Goal: Task Accomplishment & Management: Manage account settings

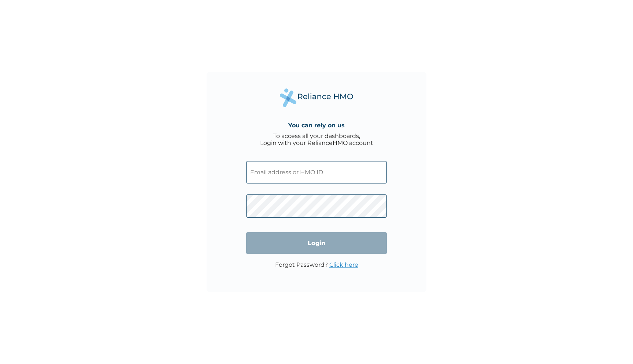
click at [267, 175] on input "text" at bounding box center [316, 172] width 141 height 22
type input "[EMAIL_ADDRESS][DOMAIN_NAME]"
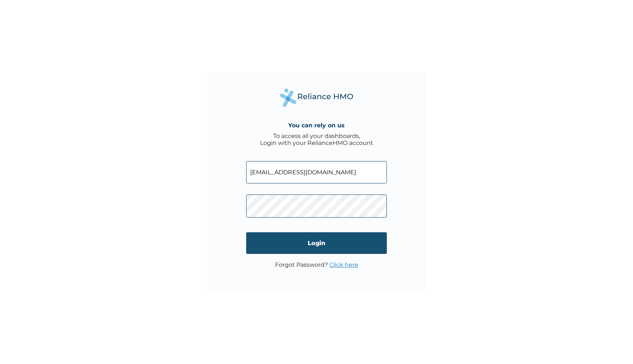
click at [317, 240] on input "Login" at bounding box center [316, 243] width 141 height 22
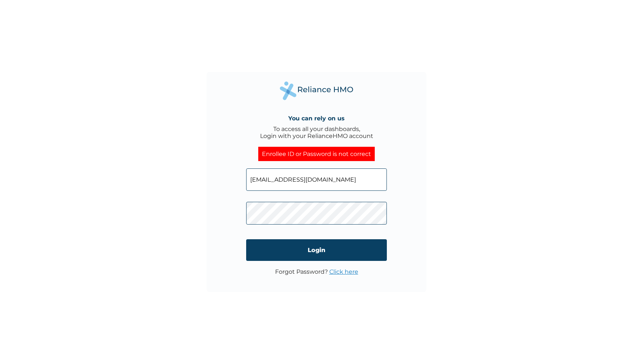
drag, startPoint x: 344, startPoint y: 182, endPoint x: 227, endPoint y: 182, distance: 117.7
click at [227, 182] on div "You can rely on us To access all your dashboards, Login with your RelianceHMO a…" at bounding box center [317, 182] width 220 height 220
paste input "SLB/10017/B"
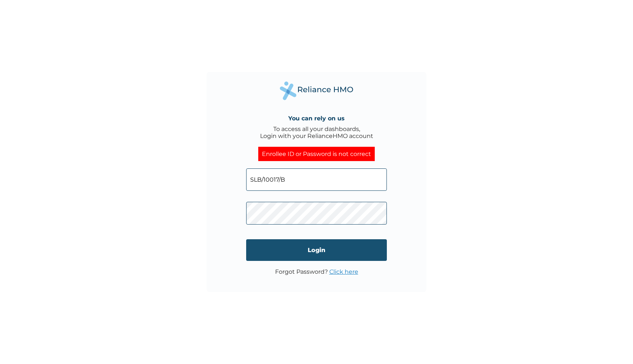
type input "SLB/10017/B"
click at [315, 249] on input "Login" at bounding box center [316, 250] width 141 height 22
click at [301, 184] on input "SLB/10017/B" at bounding box center [316, 179] width 141 height 22
type input "SLB/10017/A"
click at [320, 252] on input "Login" at bounding box center [316, 250] width 141 height 22
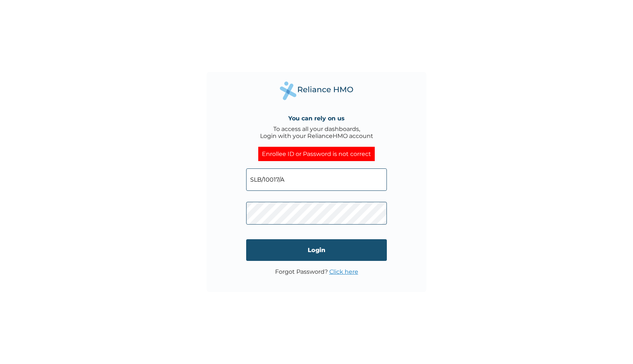
click at [314, 251] on input "Login" at bounding box center [316, 250] width 141 height 22
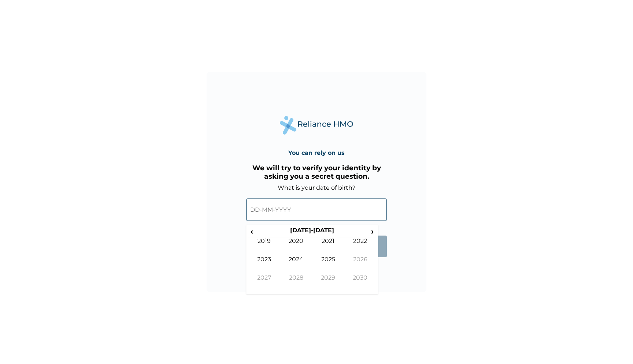
click at [268, 213] on input "text" at bounding box center [316, 209] width 141 height 22
click at [252, 232] on span "‹" at bounding box center [252, 231] width 8 height 9
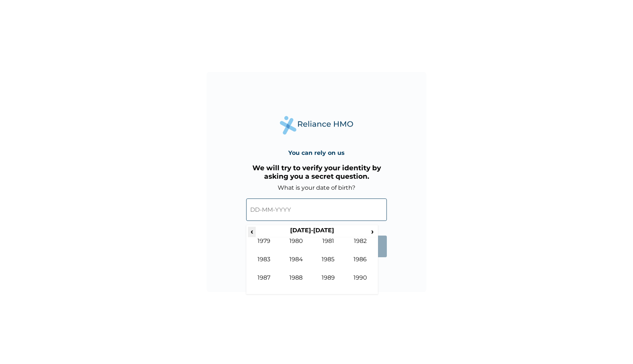
click at [252, 232] on span "‹" at bounding box center [252, 231] width 8 height 9
click at [371, 234] on span "›" at bounding box center [373, 231] width 8 height 9
click at [372, 228] on span "›" at bounding box center [373, 231] width 8 height 9
click at [331, 258] on td "1985" at bounding box center [328, 265] width 32 height 18
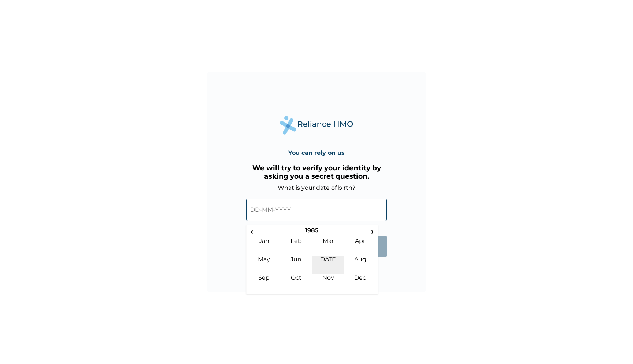
click at [329, 260] on td "Jul" at bounding box center [328, 265] width 32 height 18
click at [275, 284] on td "22" at bounding box center [276, 283] width 18 height 10
type input "22-07-1985"
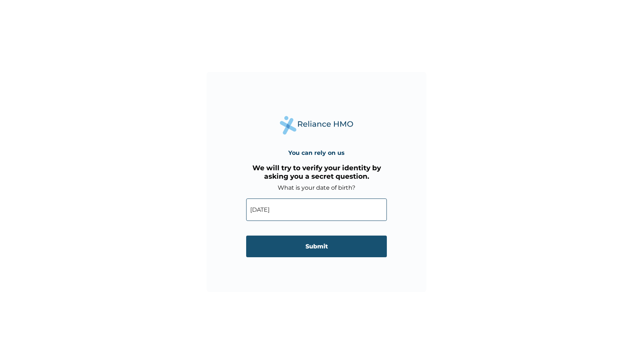
click at [313, 245] on input "Submit" at bounding box center [316, 246] width 141 height 22
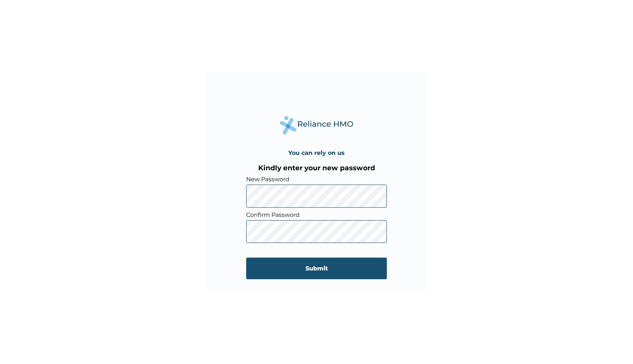
click at [312, 265] on input "Submit" at bounding box center [316, 268] width 141 height 22
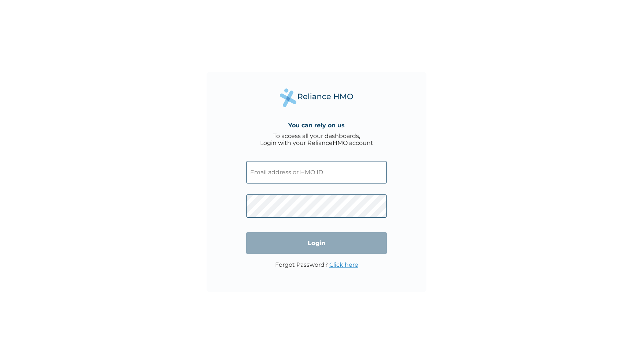
click at [301, 174] on input "text" at bounding box center [316, 172] width 141 height 22
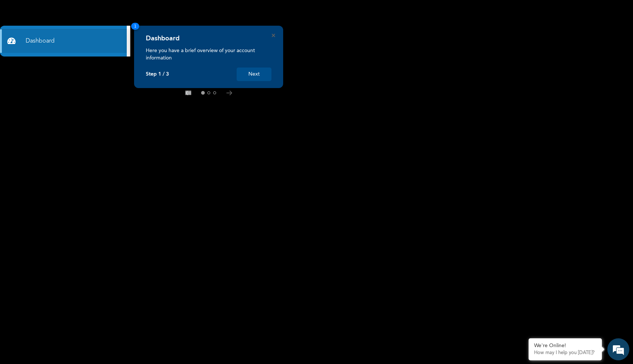
click at [252, 71] on button "Next" at bounding box center [254, 74] width 35 height 14
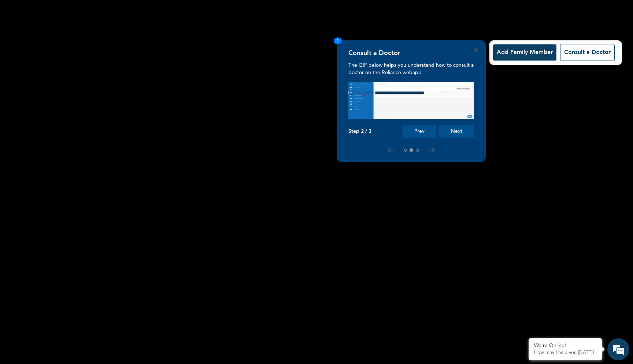
click at [456, 133] on button "Next" at bounding box center [457, 132] width 35 height 14
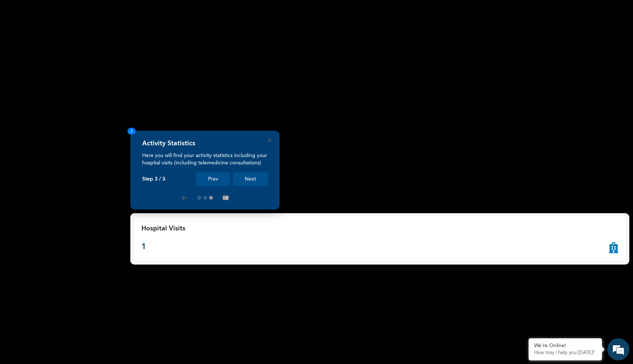
click at [253, 180] on button "Next" at bounding box center [250, 179] width 35 height 14
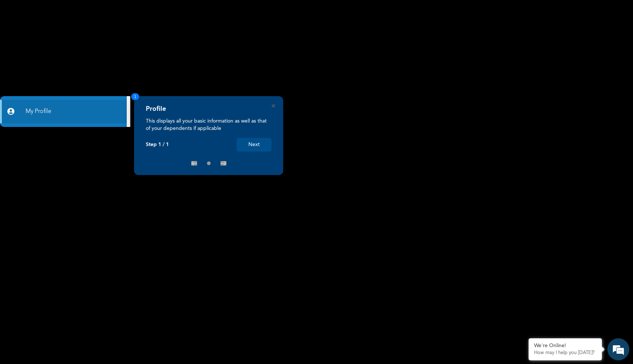
click at [253, 141] on button "Next" at bounding box center [254, 145] width 35 height 14
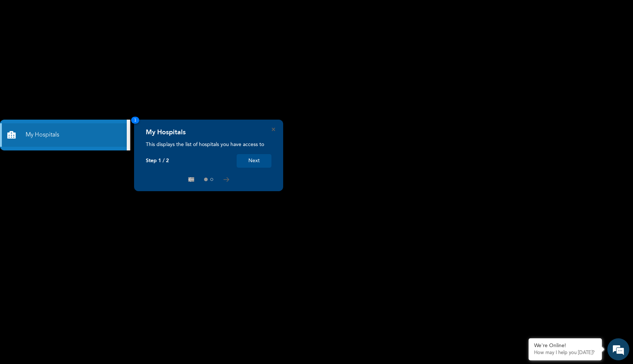
click at [257, 164] on button "Next" at bounding box center [254, 161] width 35 height 14
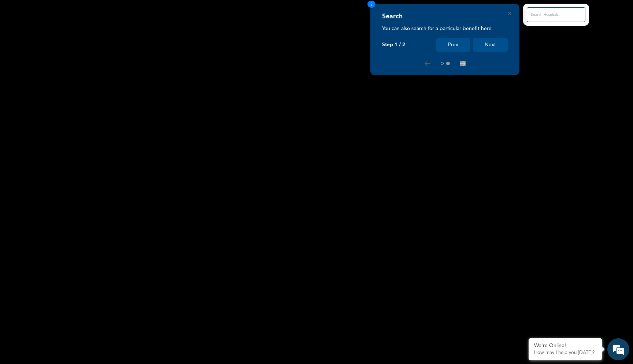
click at [489, 49] on button "Next" at bounding box center [490, 45] width 35 height 14
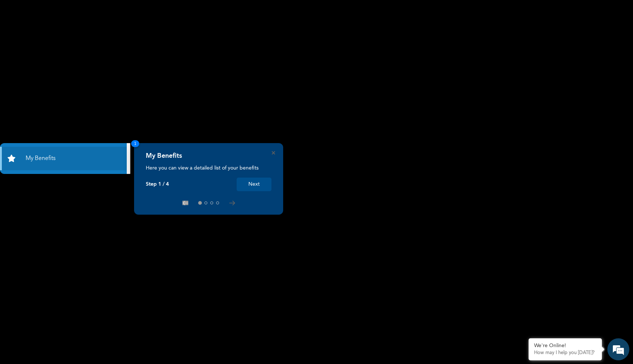
click at [251, 186] on button "Next" at bounding box center [254, 184] width 35 height 14
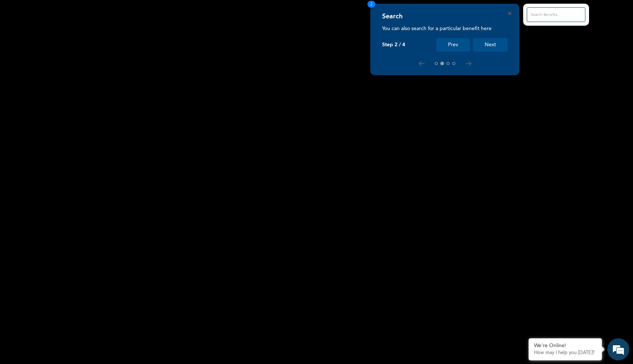
click at [496, 47] on button "Next" at bounding box center [490, 45] width 35 height 14
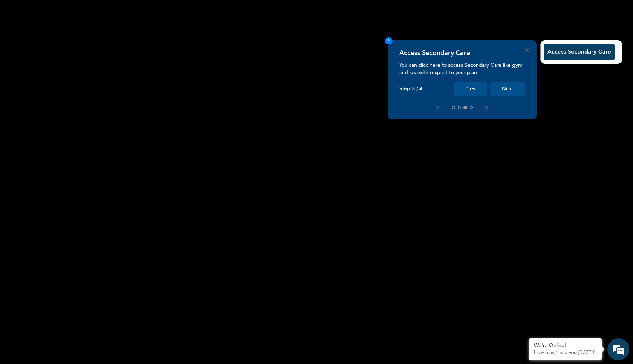
click at [511, 90] on button "Next" at bounding box center [507, 89] width 35 height 14
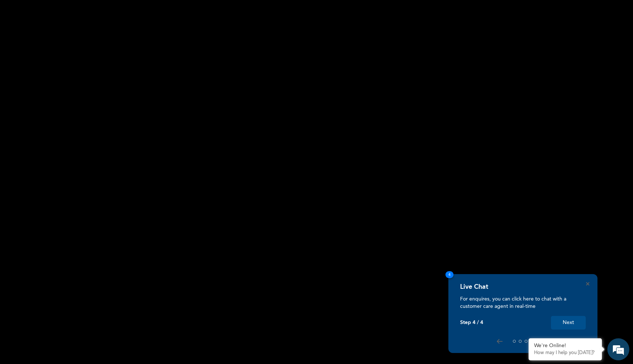
click at [566, 320] on button "Next" at bounding box center [568, 323] width 35 height 14
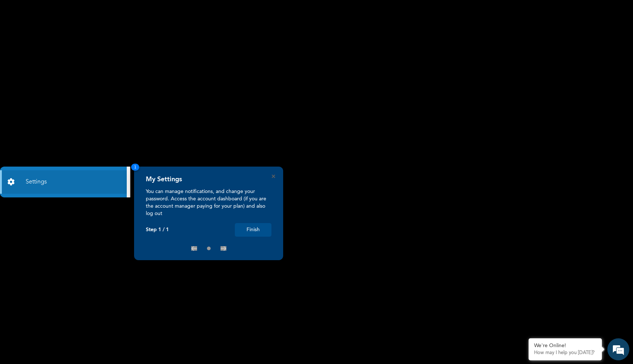
click at [257, 230] on button "Finish" at bounding box center [253, 230] width 37 height 14
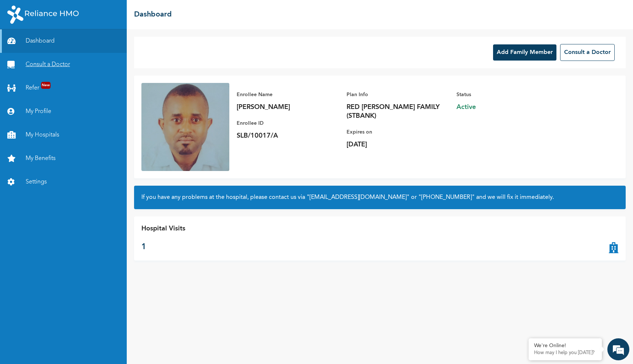
click at [47, 62] on link "Consult a Doctor" at bounding box center [63, 64] width 127 height 23
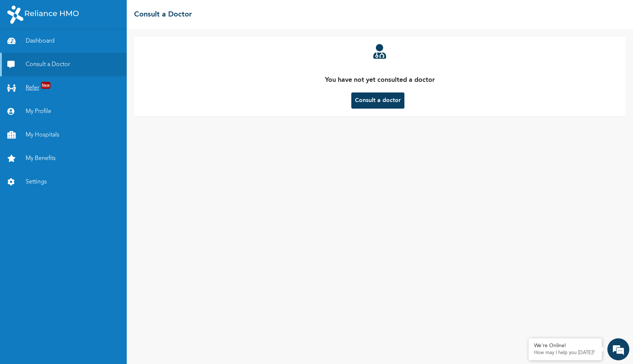
click at [34, 90] on link "Refer New" at bounding box center [63, 87] width 127 height 23
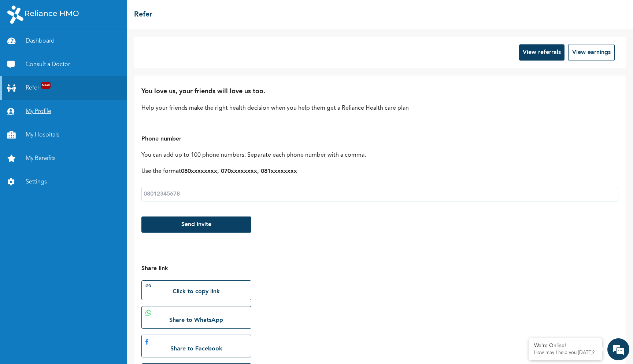
click at [41, 113] on link "My Profile" at bounding box center [63, 111] width 127 height 23
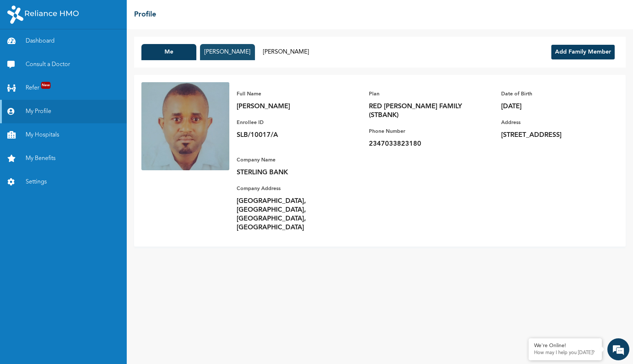
click at [232, 54] on button "[PERSON_NAME]" at bounding box center [227, 52] width 55 height 16
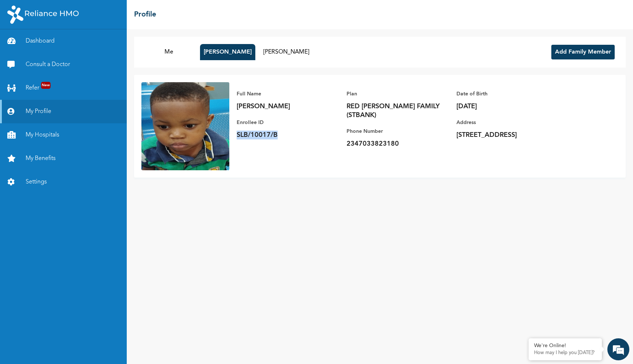
drag, startPoint x: 278, startPoint y: 134, endPoint x: 235, endPoint y: 131, distance: 42.6
click at [235, 132] on div "Full Name [PERSON_NAME] Enrollee ID SLB/10017/B Plan RED [PERSON_NAME] FAMILY (…" at bounding box center [401, 118] width 345 height 73
click at [36, 134] on link "My Hospitals" at bounding box center [63, 134] width 127 height 23
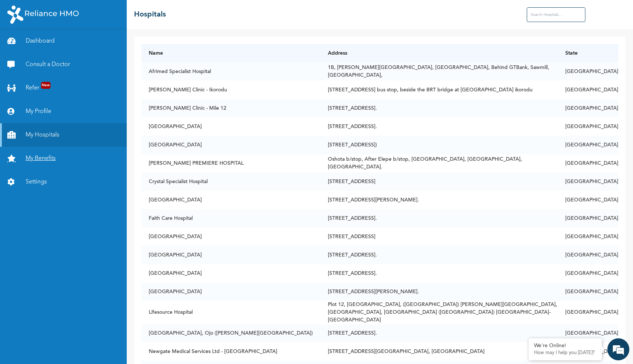
click at [46, 158] on link "My Benefits" at bounding box center [63, 158] width 127 height 23
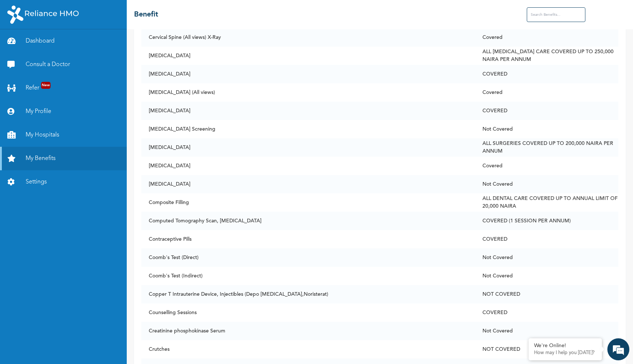
scroll to position [879, 0]
click at [35, 85] on link "Refer New" at bounding box center [63, 87] width 127 height 23
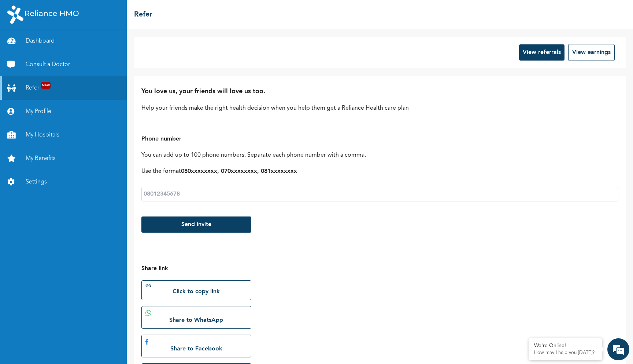
click at [537, 54] on button "View referrals" at bounding box center [541, 52] width 45 height 16
